Goal: Entertainment & Leisure: Consume media (video, audio)

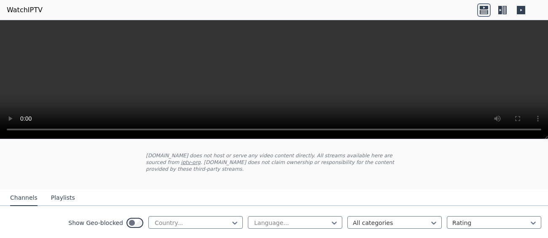
scroll to position [126, 0]
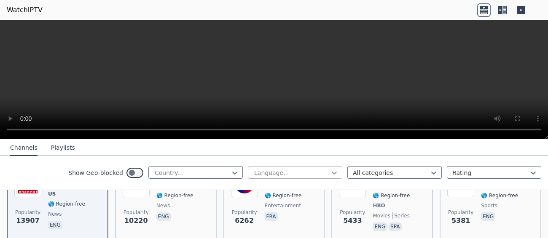
click at [330, 171] on icon at bounding box center [334, 173] width 8 height 8
click at [330, 175] on icon at bounding box center [334, 173] width 8 height 8
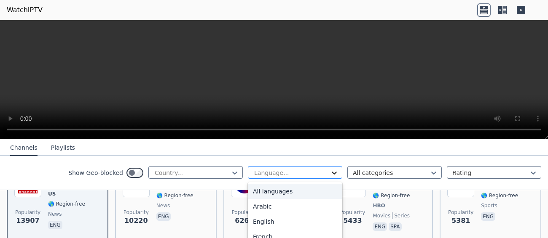
click at [330, 175] on icon at bounding box center [334, 173] width 8 height 8
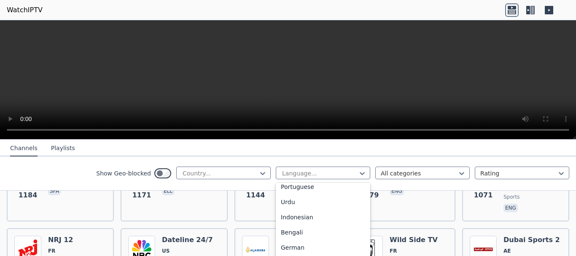
scroll to position [211, 0]
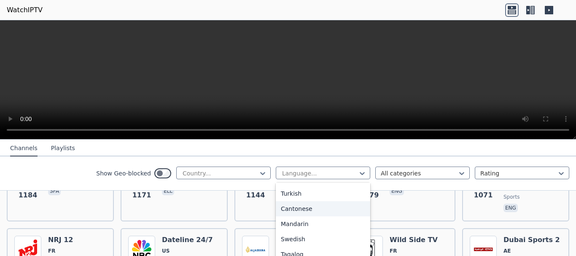
click at [531, 12] on icon at bounding box center [529, 9] width 13 height 13
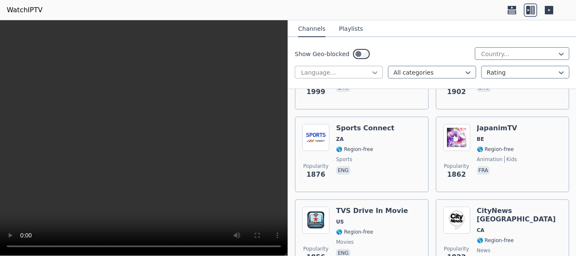
click at [373, 70] on icon at bounding box center [374, 72] width 8 height 8
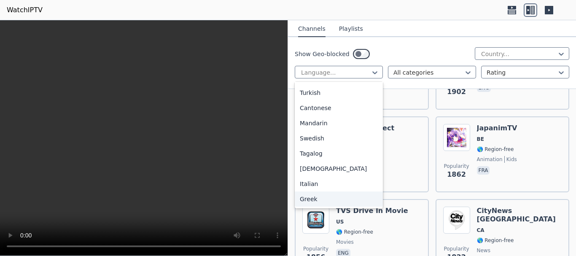
click at [305, 197] on div "Greek" at bounding box center [339, 198] width 88 height 15
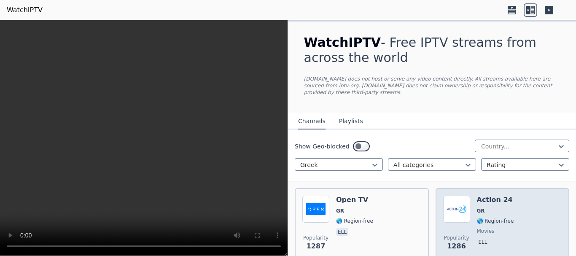
scroll to position [84, 0]
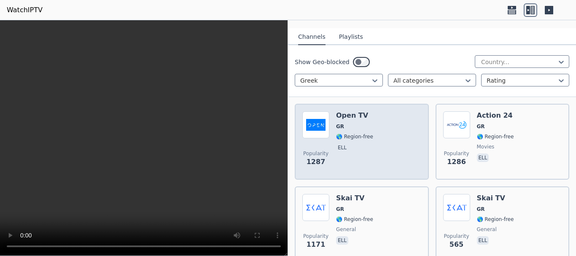
click at [388, 150] on div "Popularity 1287 Open TV GR 🌎 Region-free ell" at bounding box center [361, 141] width 119 height 61
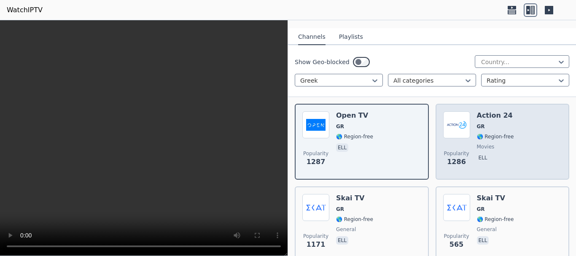
click at [489, 143] on span "movies" at bounding box center [495, 146] width 37 height 7
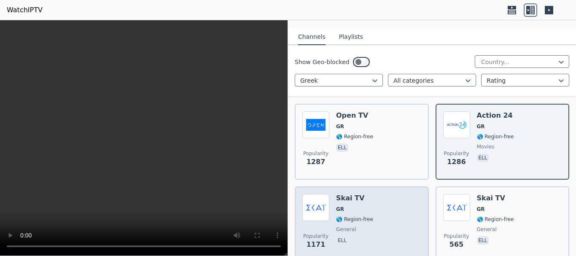
click at [350, 216] on div "Skai TV GR 🌎 Region-free general ell" at bounding box center [354, 224] width 37 height 61
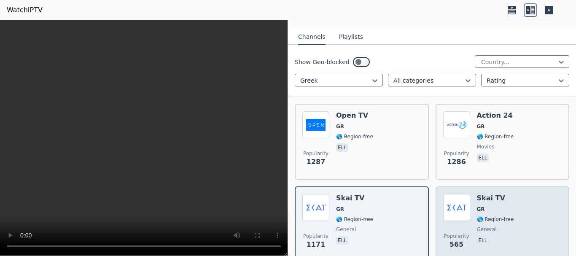
click at [490, 206] on span "GR" at bounding box center [495, 209] width 37 height 7
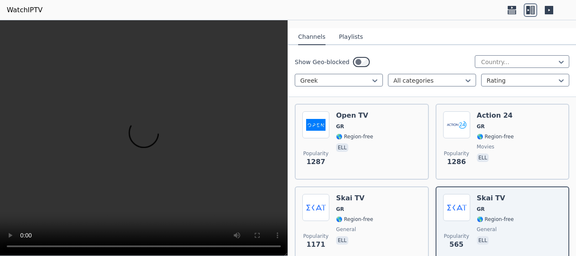
scroll to position [253, 0]
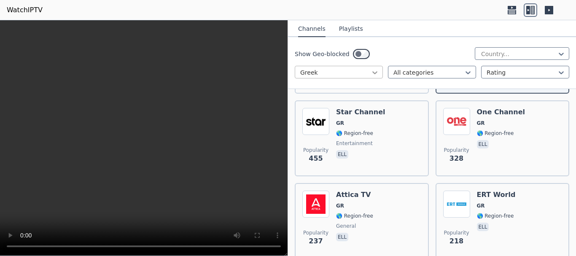
click at [373, 75] on icon at bounding box center [374, 72] width 8 height 8
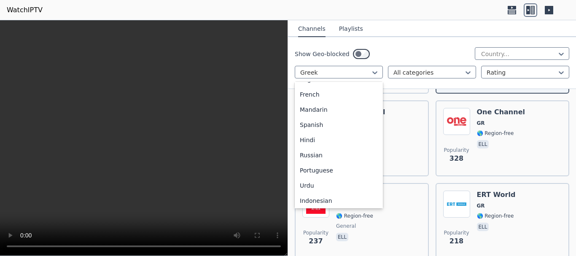
scroll to position [0, 0]
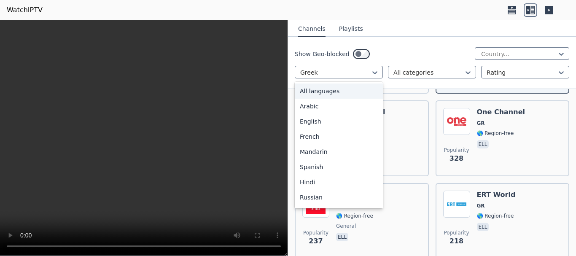
click at [333, 92] on div "All languages" at bounding box center [339, 90] width 88 height 15
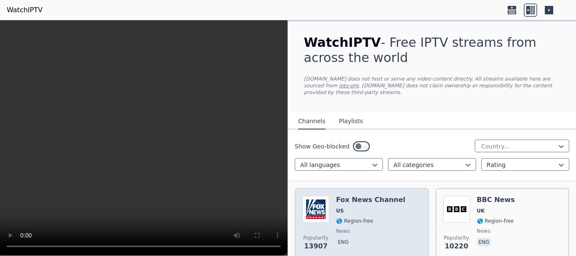
click at [369, 207] on span "US" at bounding box center [370, 210] width 69 height 7
click at [349, 217] on span "🌎 Region-free" at bounding box center [354, 220] width 37 height 7
click at [347, 207] on span "US" at bounding box center [370, 210] width 69 height 7
click at [388, 217] on span "🌎 Region-free" at bounding box center [370, 220] width 69 height 7
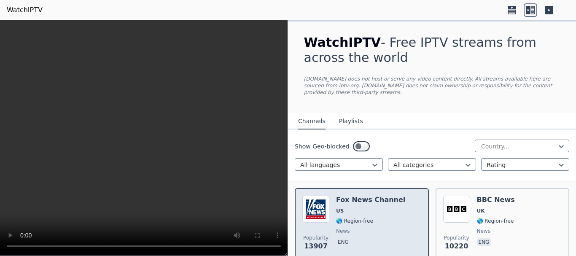
click at [388, 217] on span "🌎 Region-free" at bounding box center [370, 220] width 69 height 7
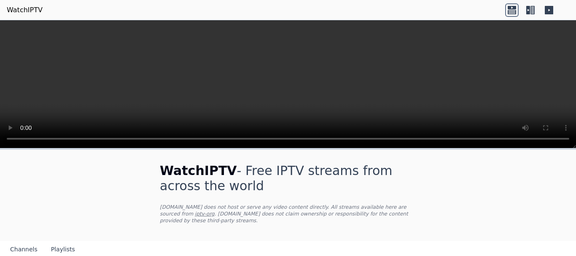
click at [530, 9] on icon at bounding box center [529, 9] width 13 height 13
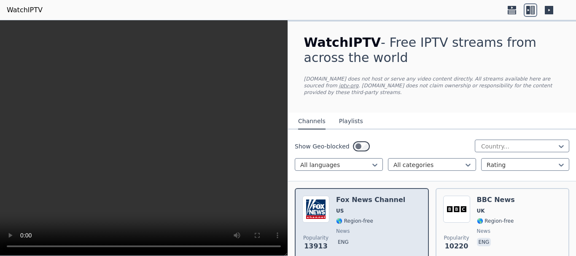
scroll to position [84, 0]
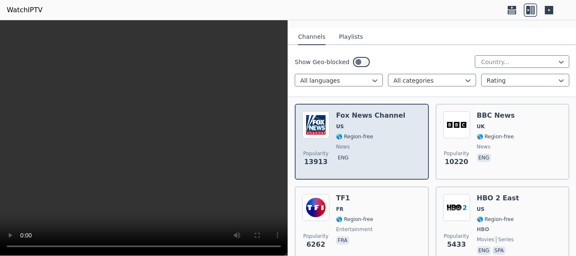
click at [388, 143] on span "news" at bounding box center [370, 146] width 69 height 7
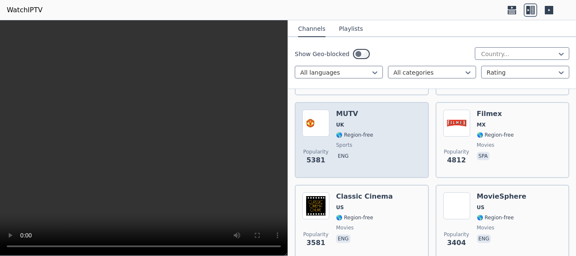
scroll to position [126, 0]
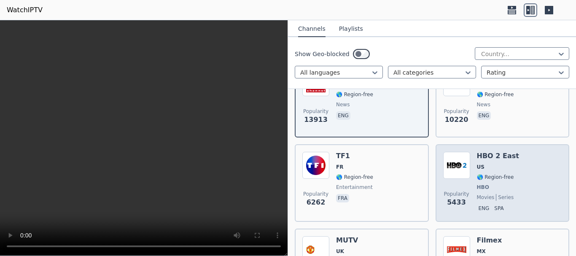
click at [496, 163] on span "US" at bounding box center [498, 166] width 42 height 7
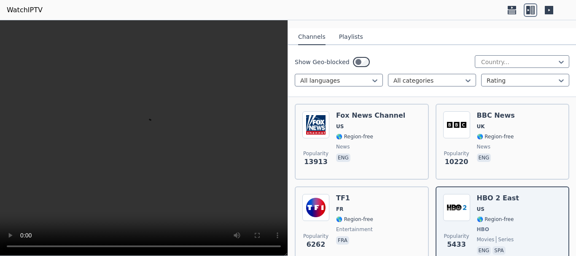
scroll to position [0, 0]
